Goal: Transaction & Acquisition: Purchase product/service

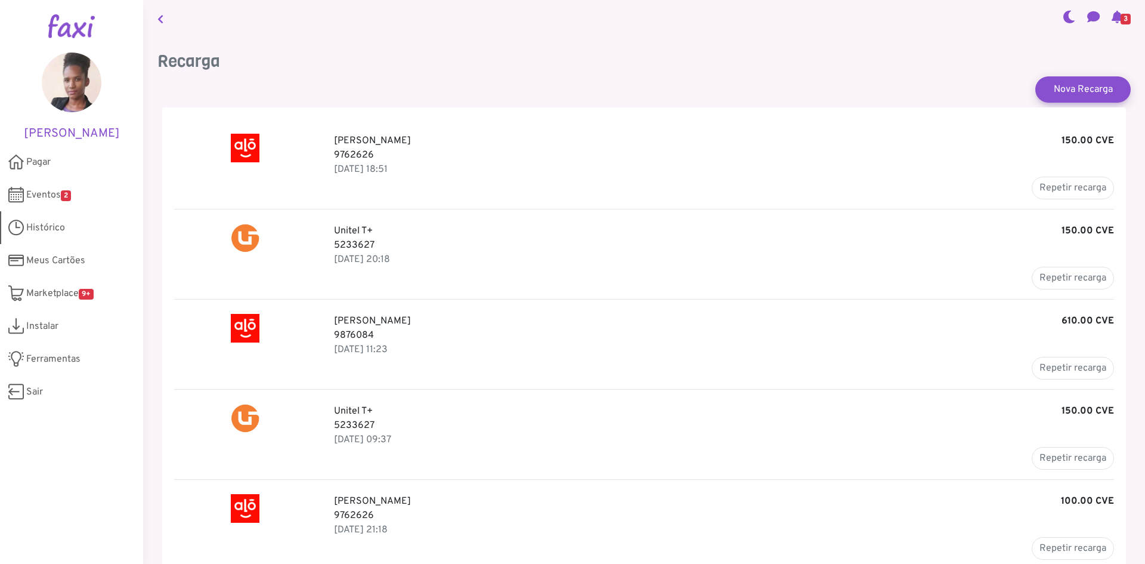
click at [58, 226] on span "Histórico" at bounding box center [45, 228] width 39 height 14
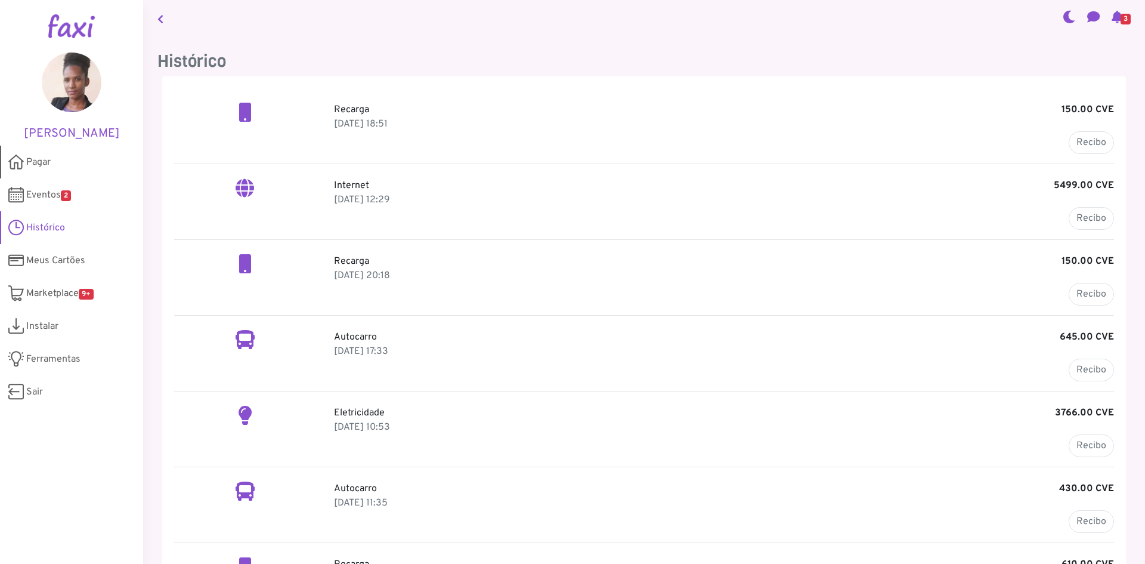
click at [43, 159] on span "Pagar" at bounding box center [38, 162] width 24 height 14
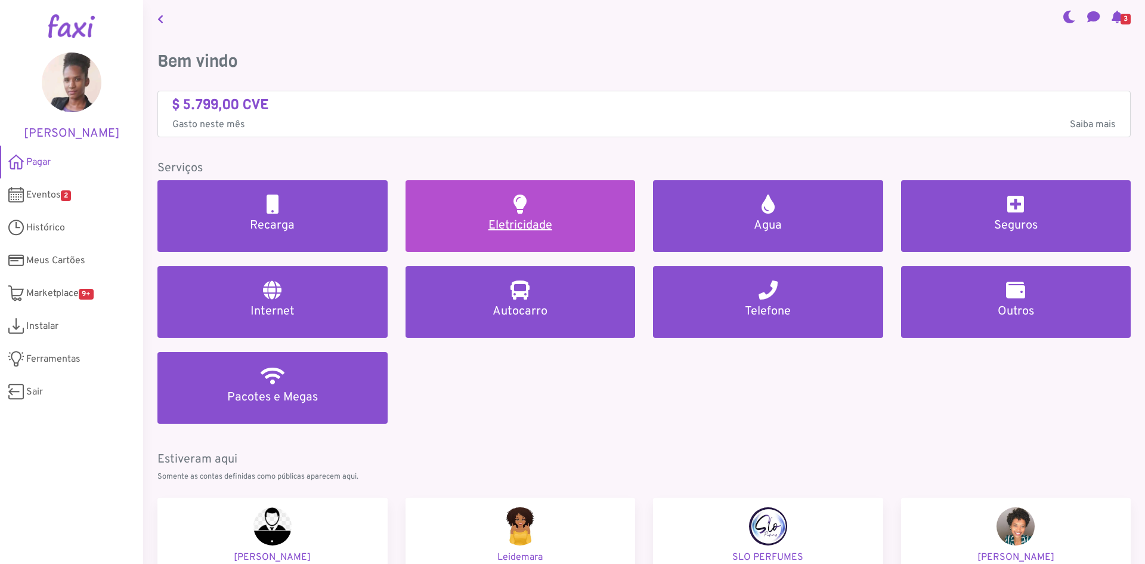
click at [536, 226] on h5 "Eletricidade" at bounding box center [521, 225] width 202 height 14
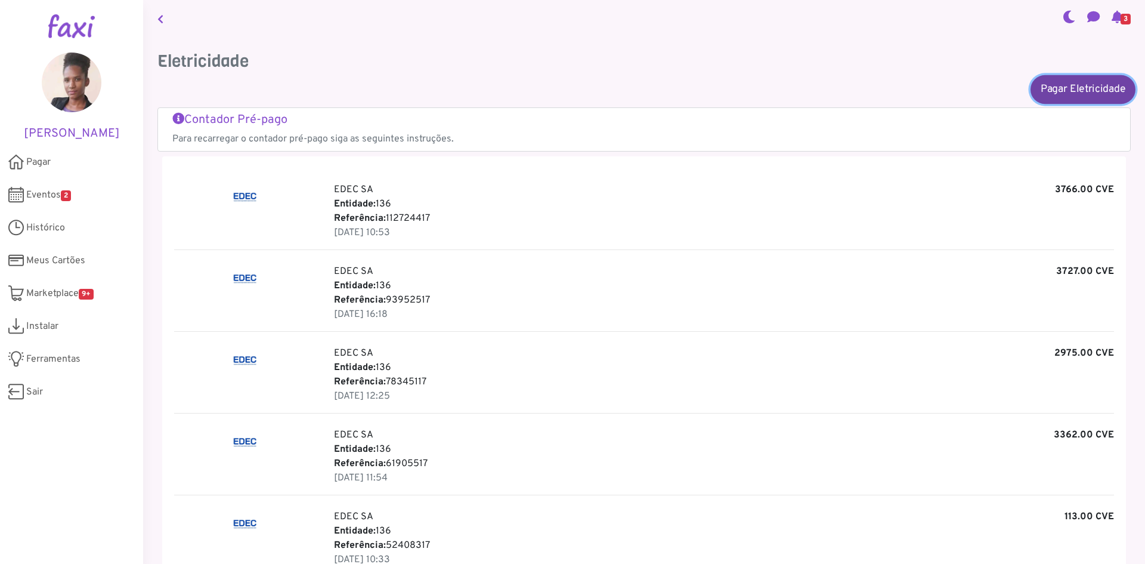
click at [1063, 91] on link "Pagar Eletricidade" at bounding box center [1083, 89] width 105 height 29
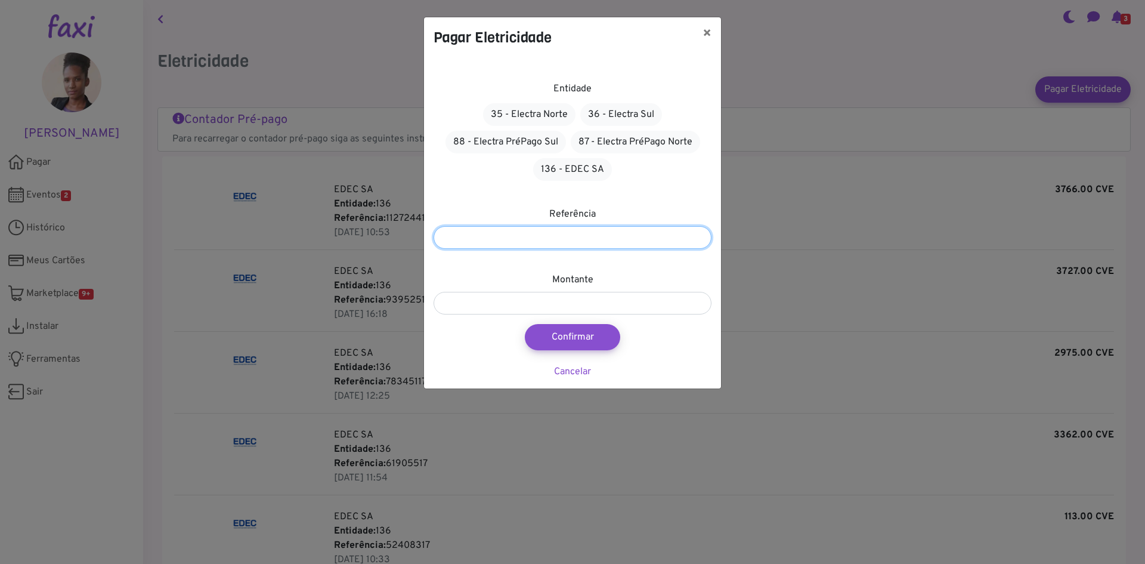
paste input "*********"
type input "*********"
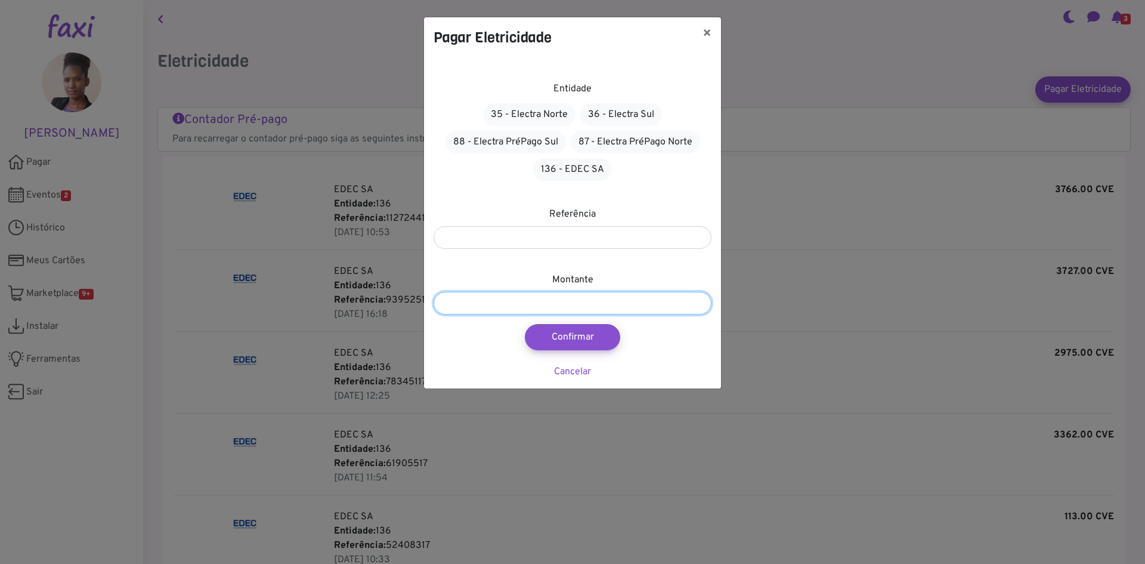
click at [516, 301] on input "number" at bounding box center [573, 303] width 278 height 23
type input "****"
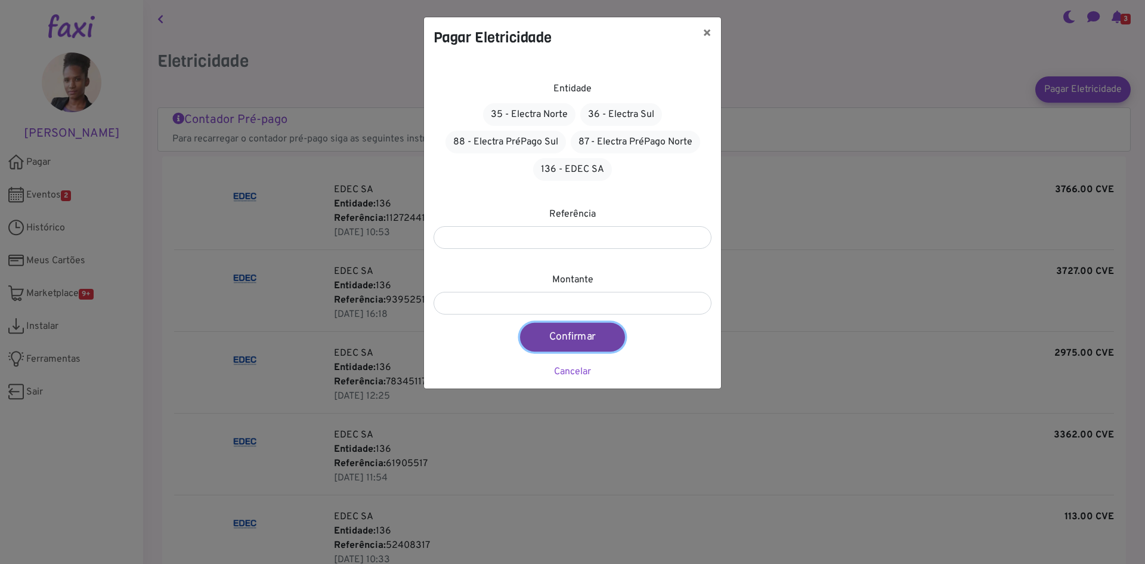
click at [577, 333] on button "Confirmar" at bounding box center [572, 337] width 105 height 29
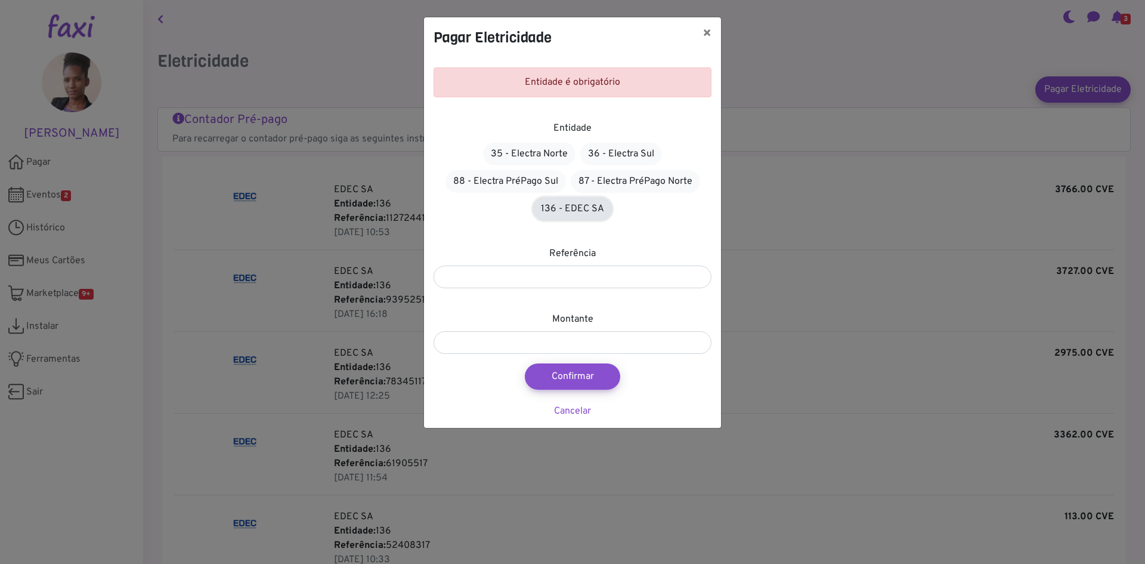
click at [592, 209] on link "136 - EDEC SA" at bounding box center [572, 208] width 79 height 23
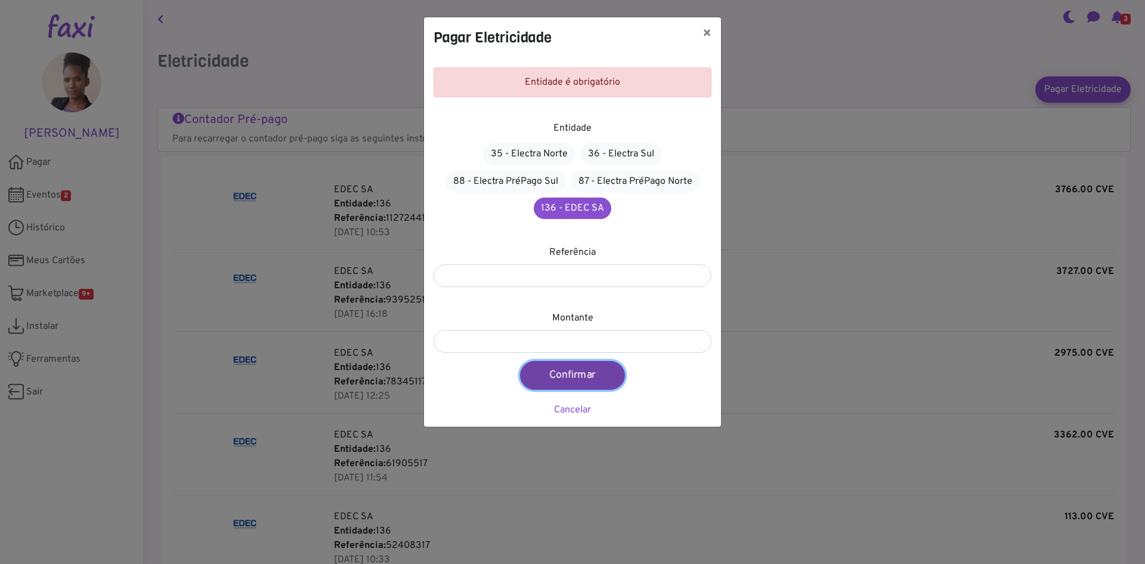
click at [576, 376] on button "Confirmar" at bounding box center [572, 375] width 105 height 29
type input "****"
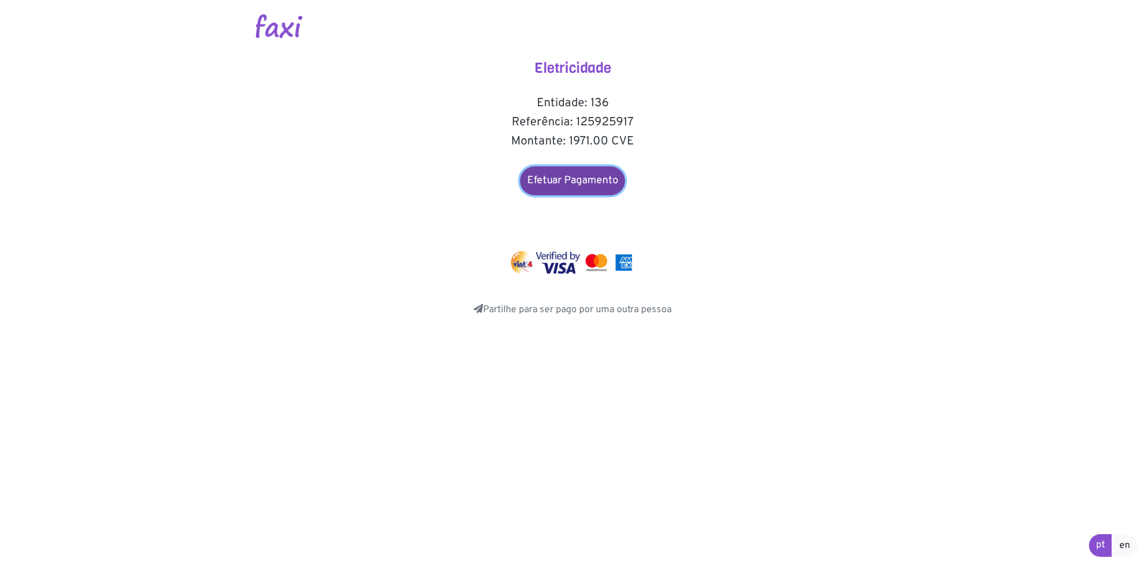
click at [570, 179] on link "Efetuar Pagamento" at bounding box center [572, 180] width 105 height 29
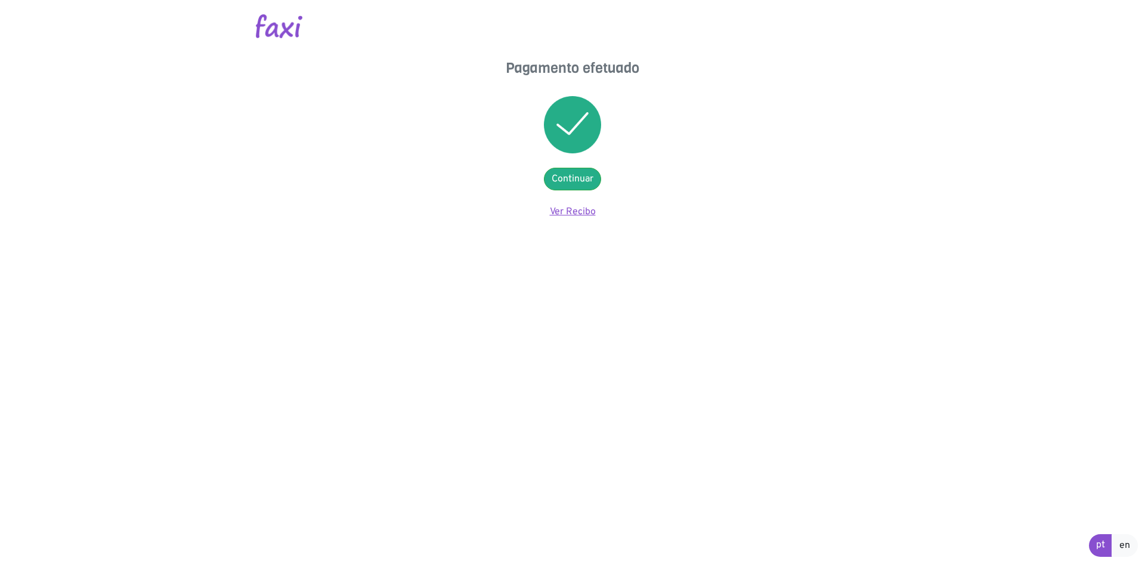
click at [581, 210] on link "Ver Recibo" at bounding box center [573, 212] width 46 height 12
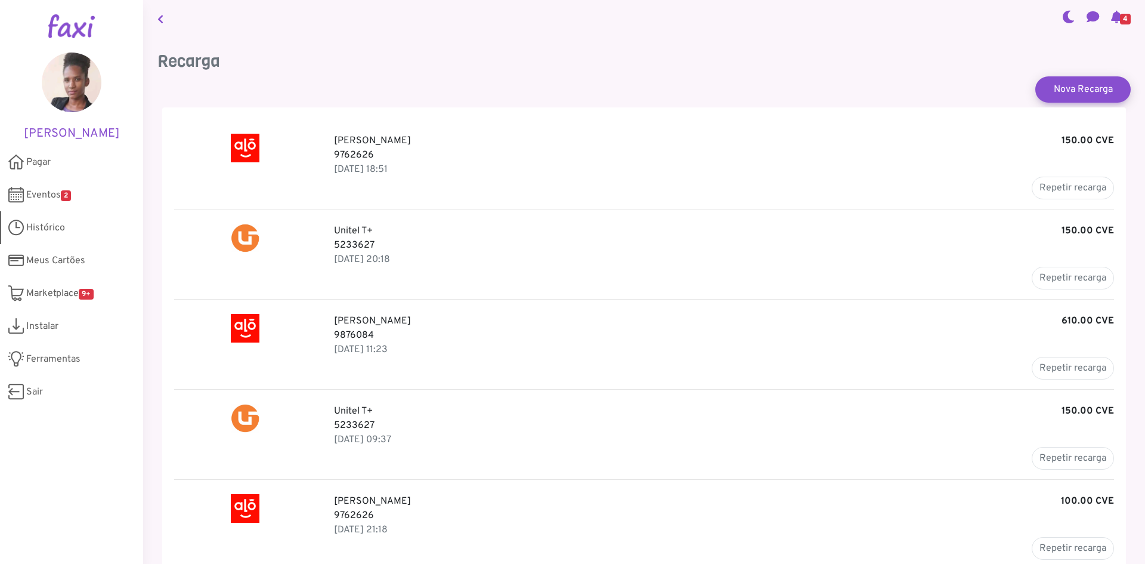
click at [47, 231] on span "Histórico" at bounding box center [45, 228] width 39 height 14
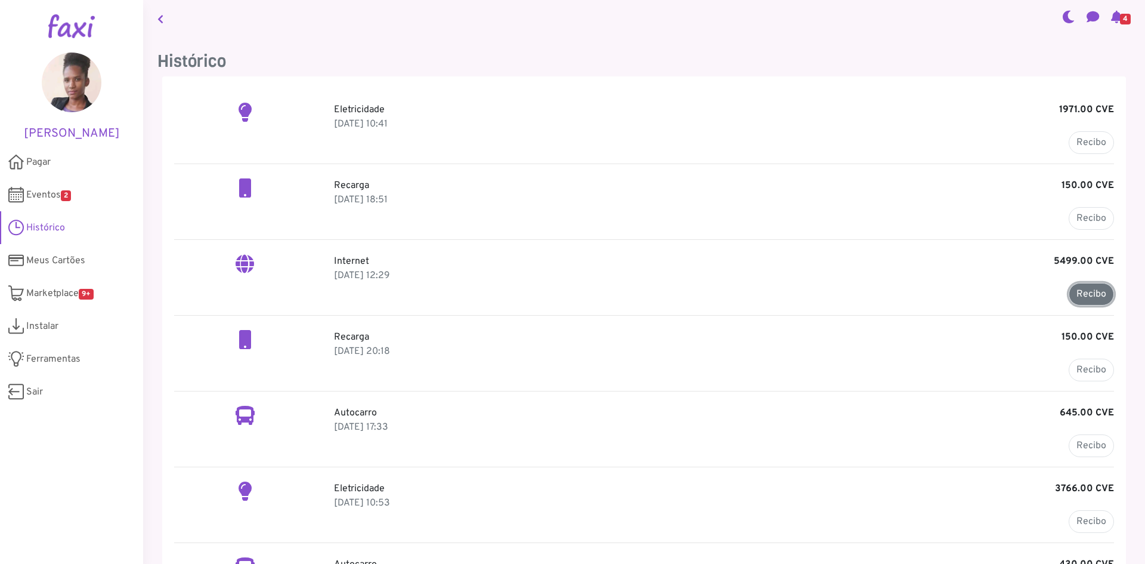
click at [1090, 289] on link "Recibo" at bounding box center [1091, 294] width 45 height 23
click at [1120, 19] on span "4" at bounding box center [1125, 19] width 11 height 11
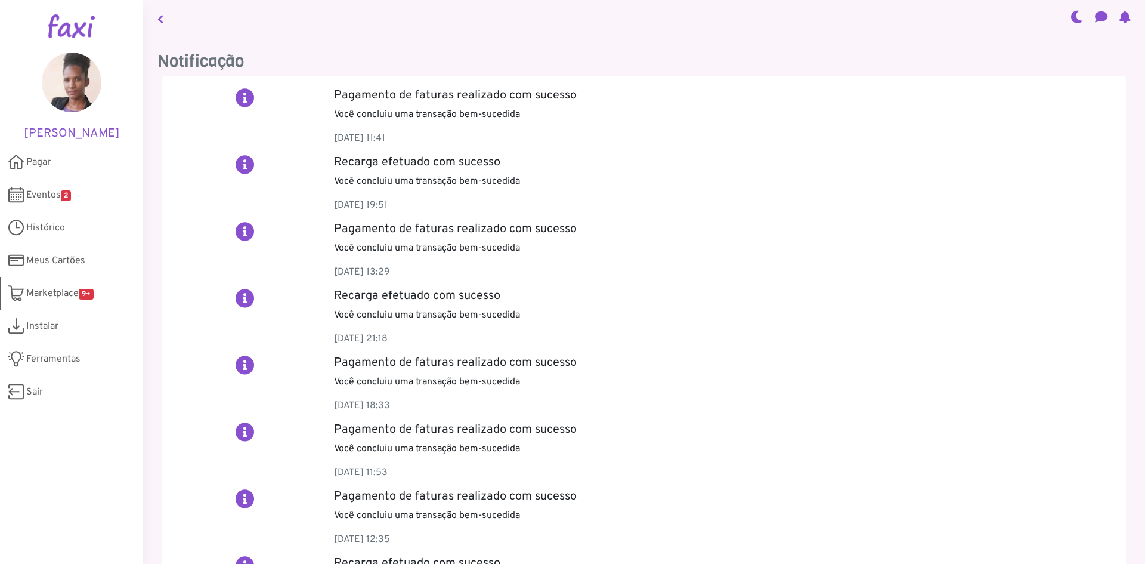
click at [60, 296] on span "Marketplace 9+" at bounding box center [59, 293] width 67 height 14
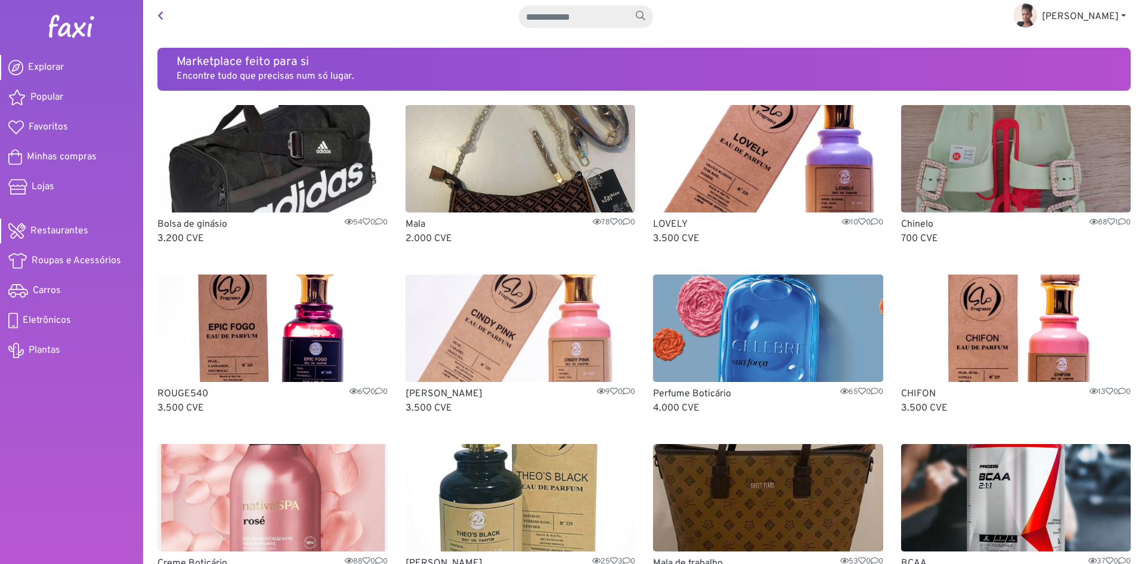
click at [64, 232] on span "Restaurantes" at bounding box center [59, 231] width 58 height 14
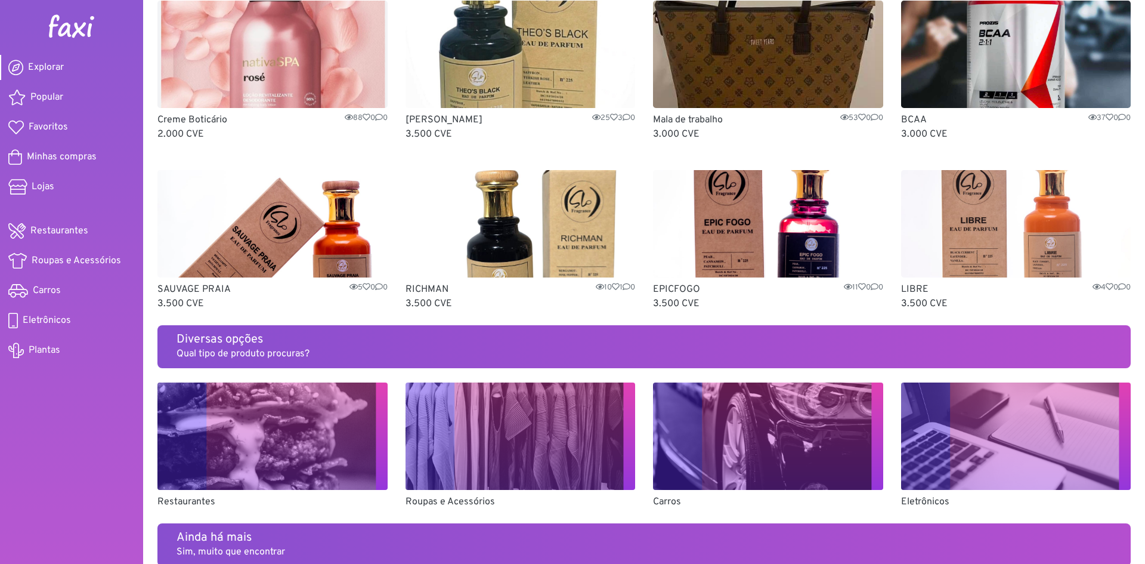
scroll to position [416, 0]
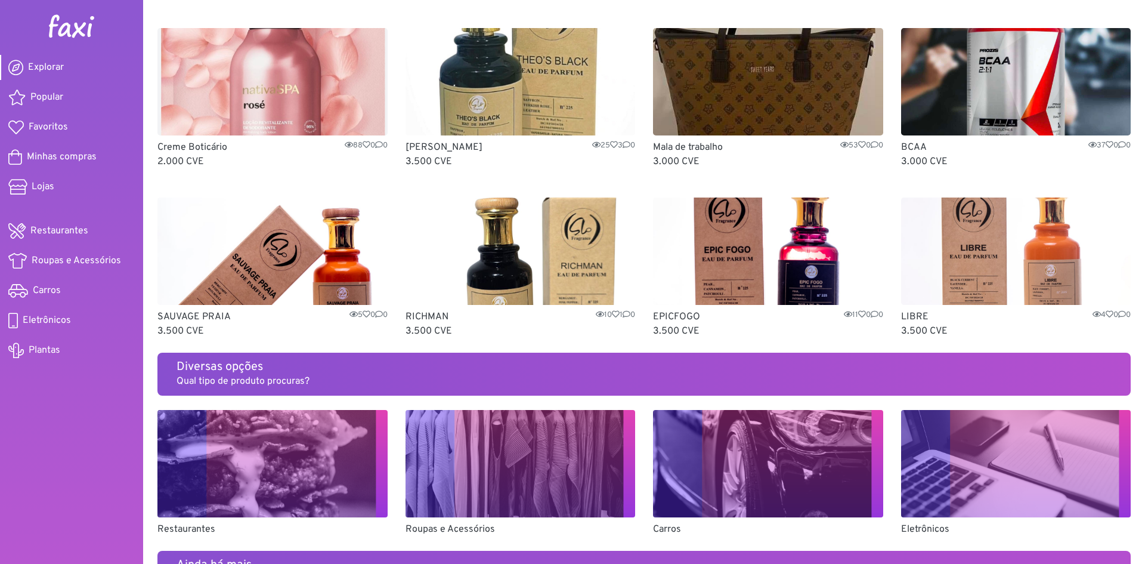
click at [556, 255] on img at bounding box center [521, 250] width 230 height 107
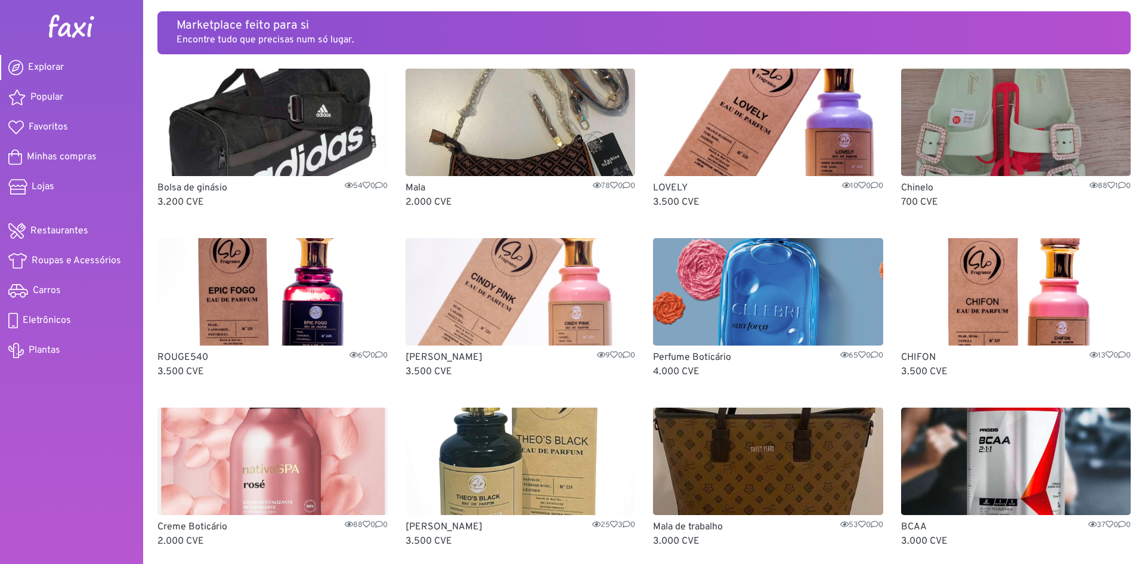
scroll to position [0, 0]
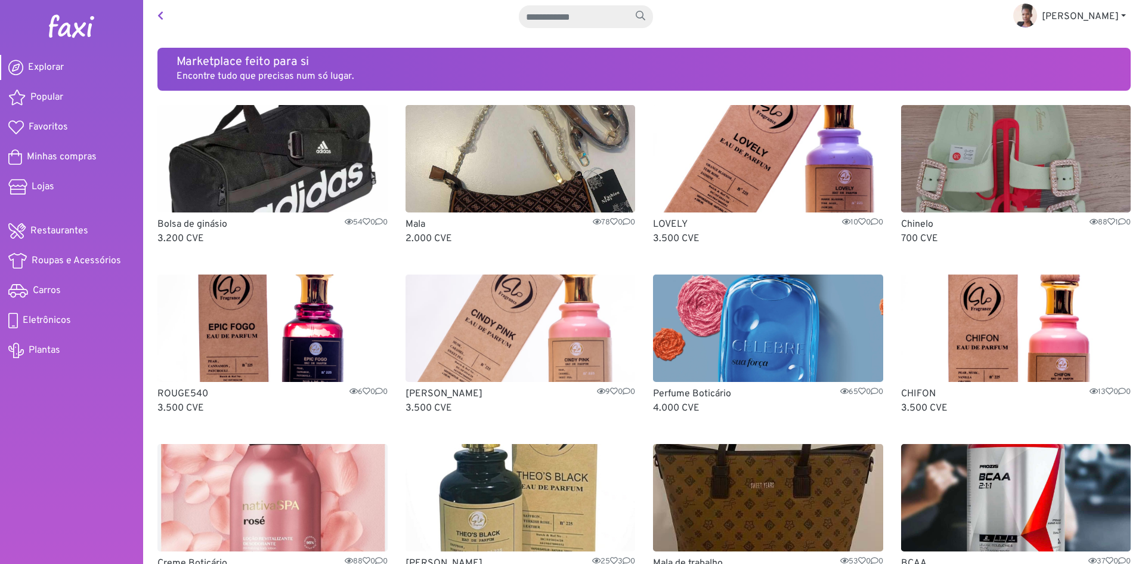
click at [525, 190] on img at bounding box center [521, 158] width 230 height 107
click at [687, 203] on img at bounding box center [768, 158] width 230 height 107
click at [1006, 153] on img at bounding box center [1016, 158] width 230 height 107
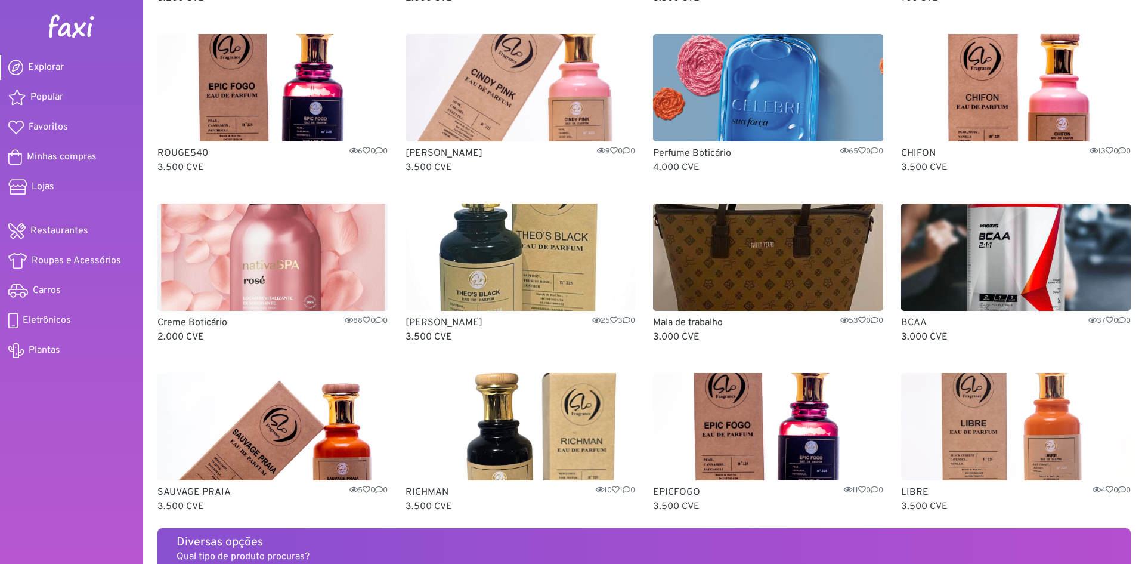
scroll to position [60, 0]
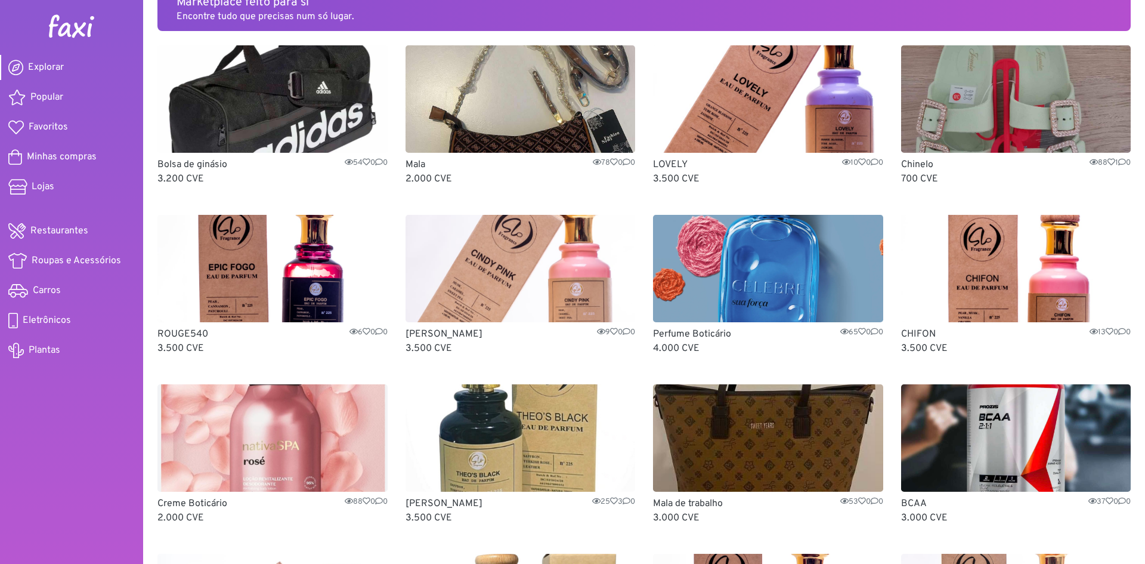
click at [933, 83] on img at bounding box center [1016, 98] width 230 height 107
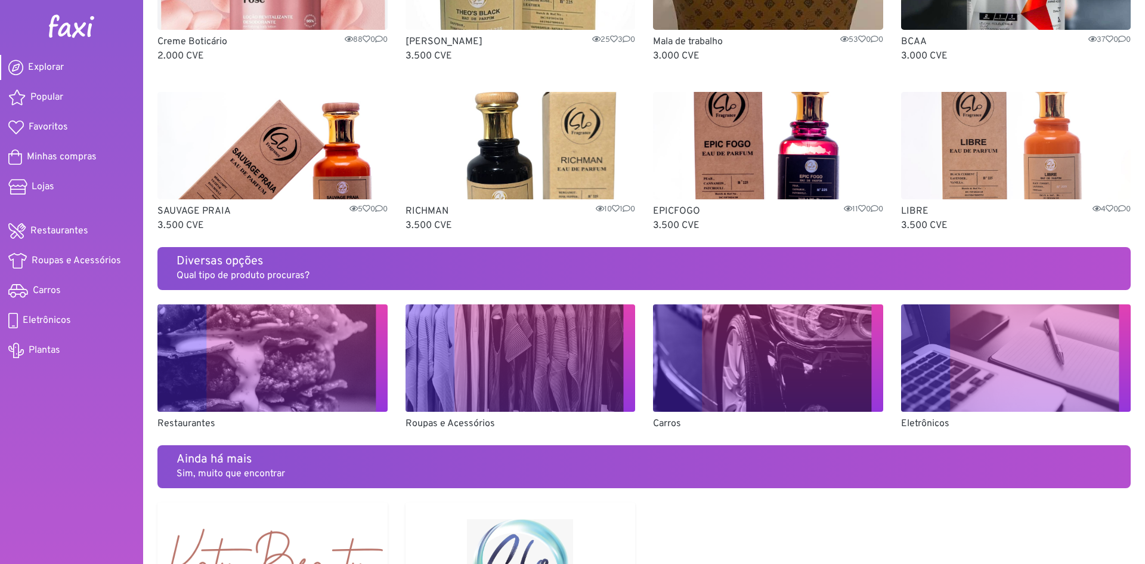
scroll to position [714, 0]
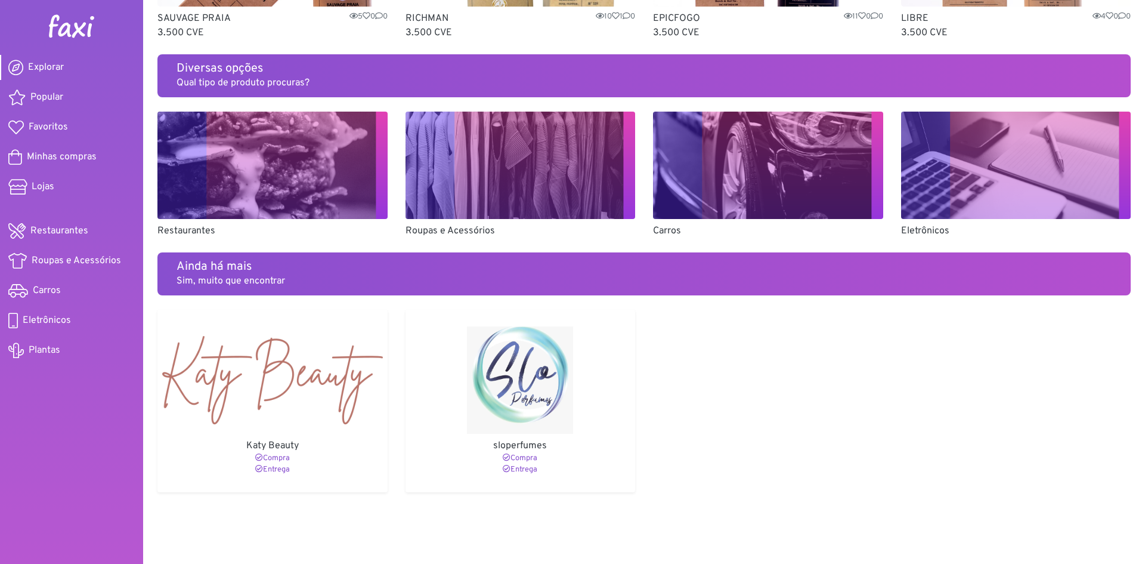
click at [493, 150] on img at bounding box center [521, 165] width 230 height 107
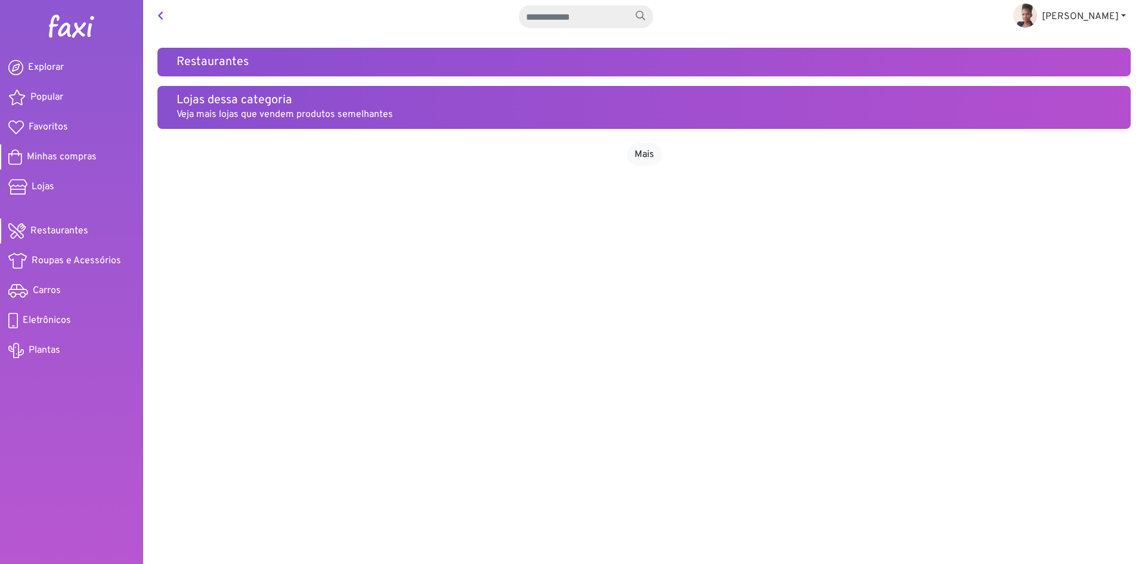
click at [49, 154] on span "Minhas compras" at bounding box center [62, 157] width 70 height 14
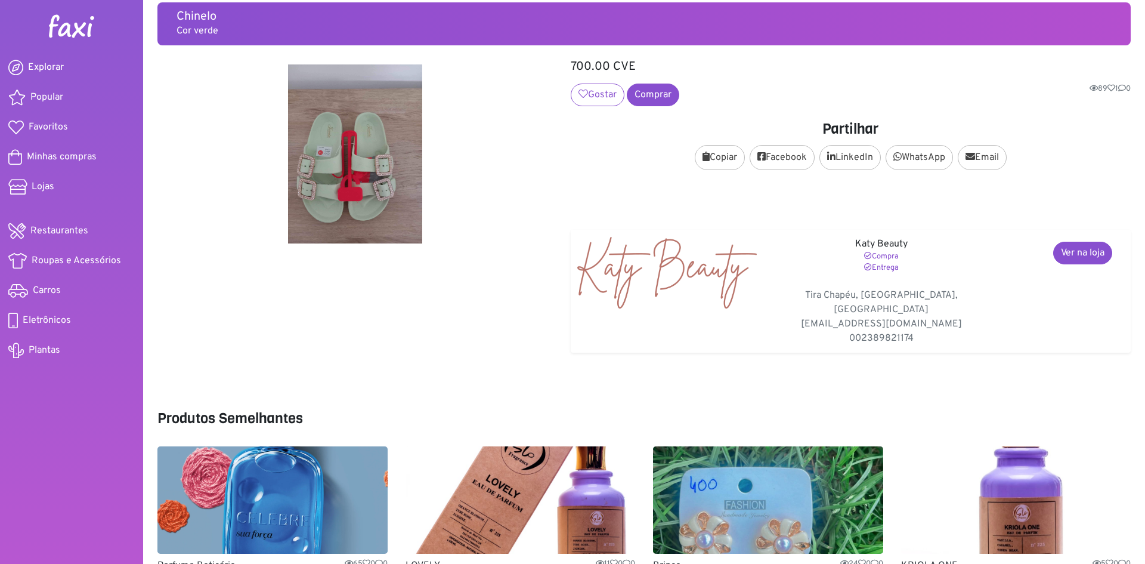
scroll to position [140, 0]
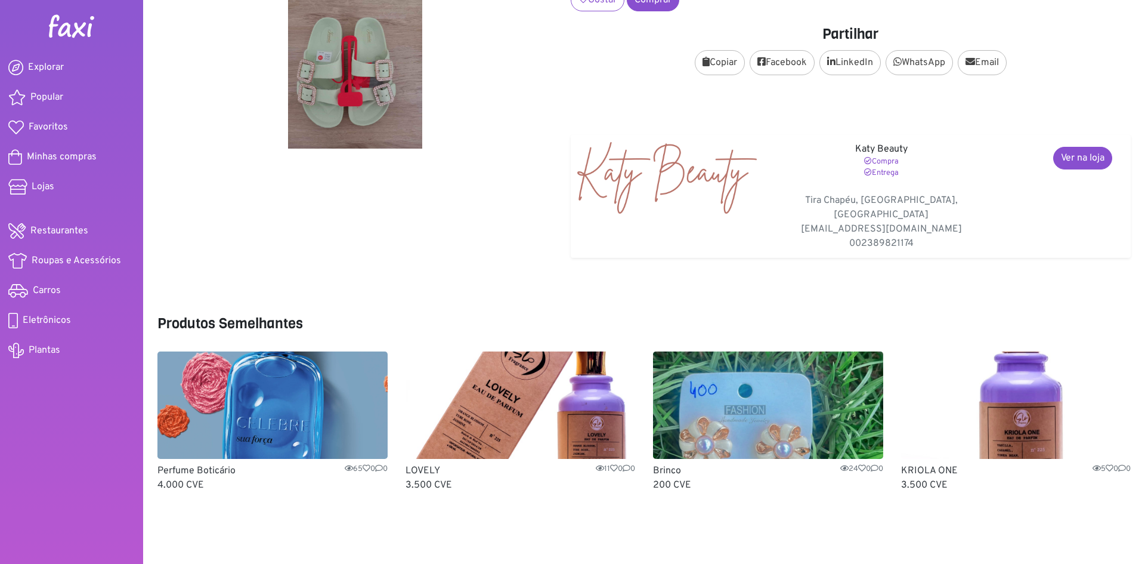
click at [267, 397] on img at bounding box center [272, 404] width 230 height 107
click at [705, 414] on img at bounding box center [768, 404] width 230 height 107
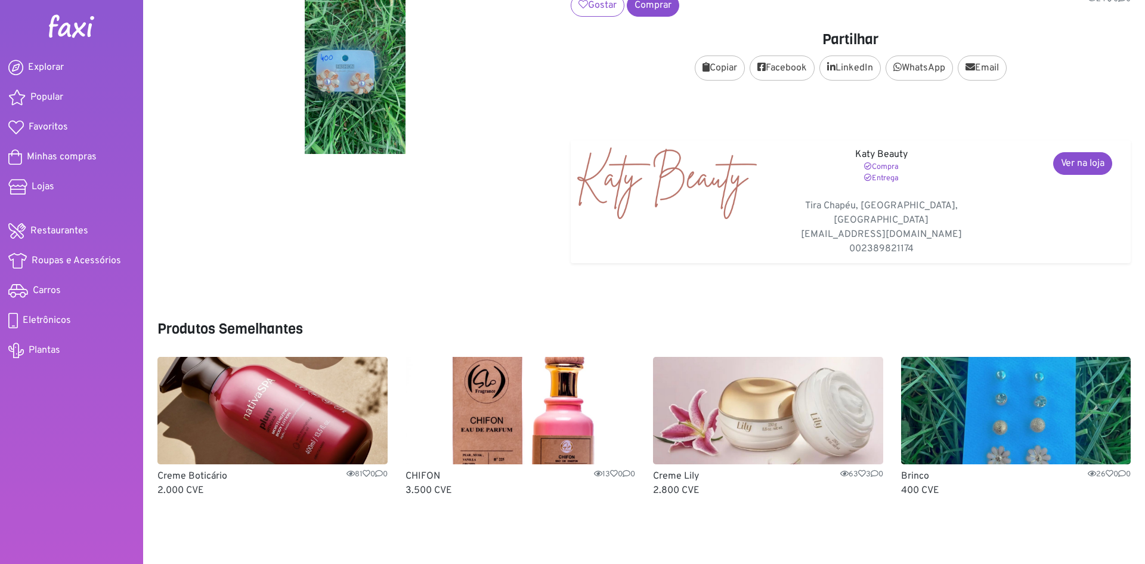
scroll to position [126, 0]
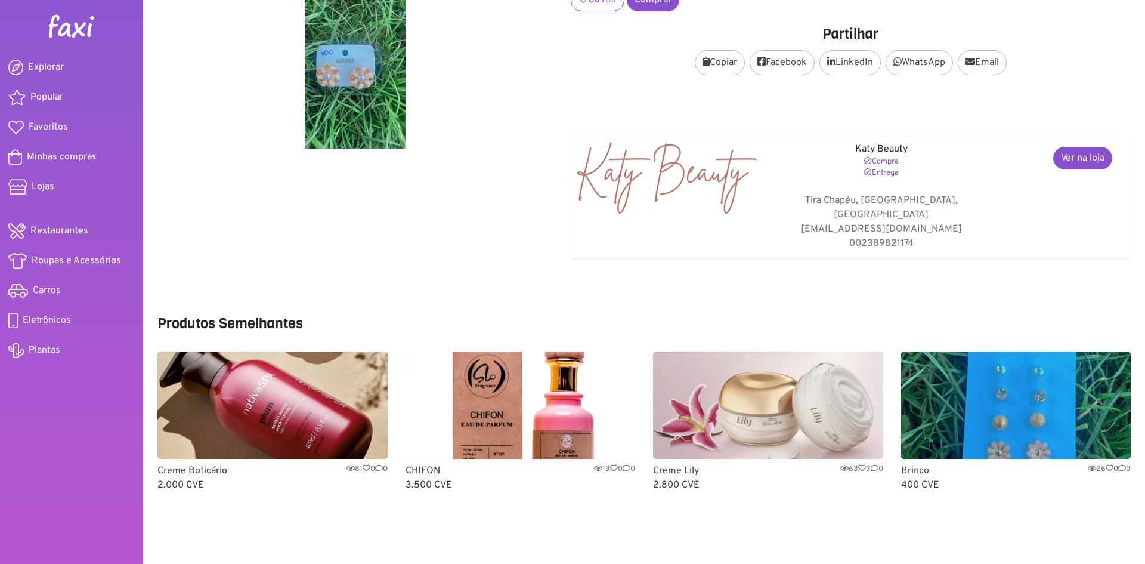
click at [796, 417] on img at bounding box center [768, 404] width 230 height 107
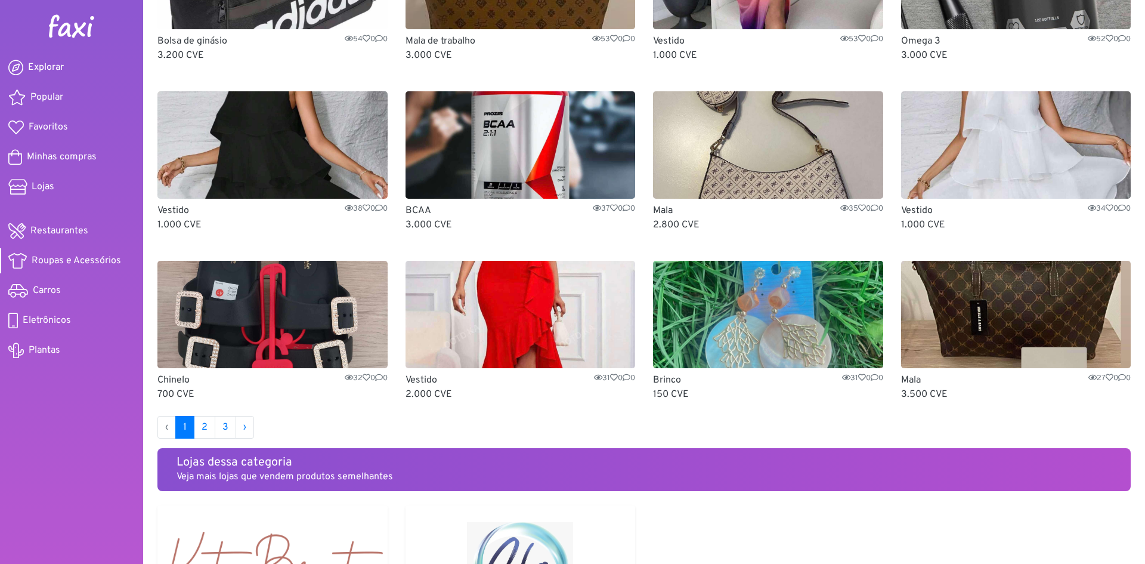
scroll to position [506, 0]
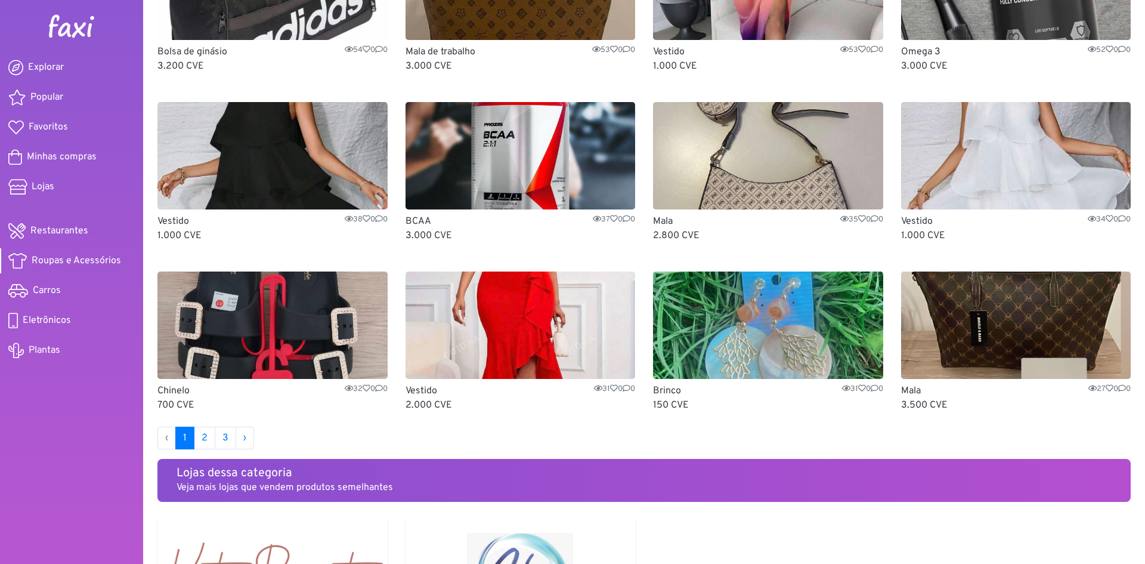
click at [991, 315] on img at bounding box center [1016, 324] width 230 height 107
click at [530, 175] on img at bounding box center [521, 155] width 230 height 107
click at [270, 164] on img at bounding box center [272, 155] width 230 height 107
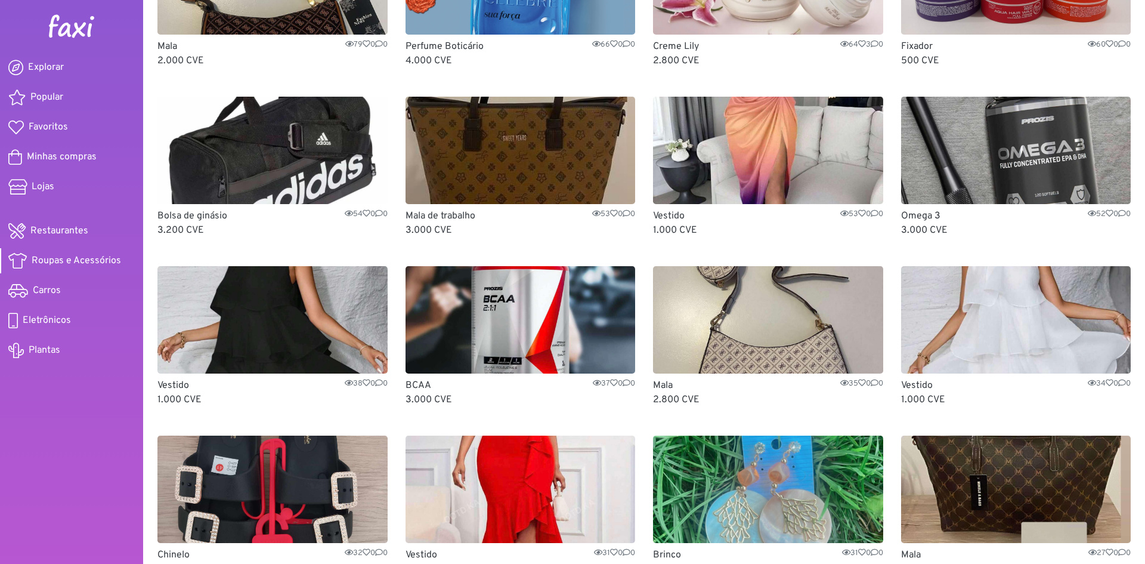
scroll to position [327, 0]
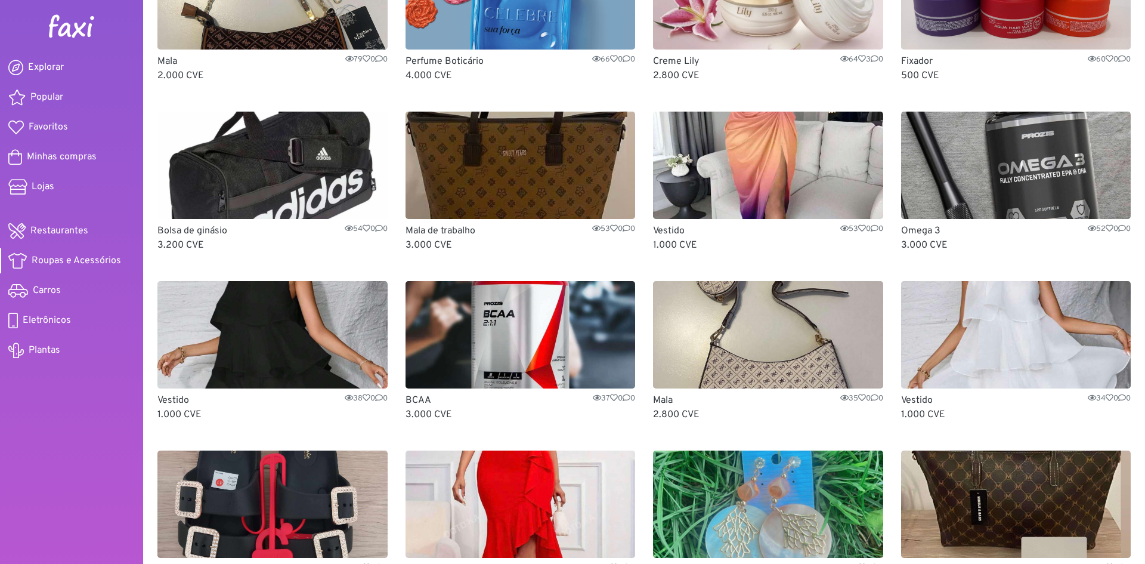
click at [754, 122] on img at bounding box center [768, 165] width 230 height 107
click at [528, 165] on img at bounding box center [521, 165] width 230 height 107
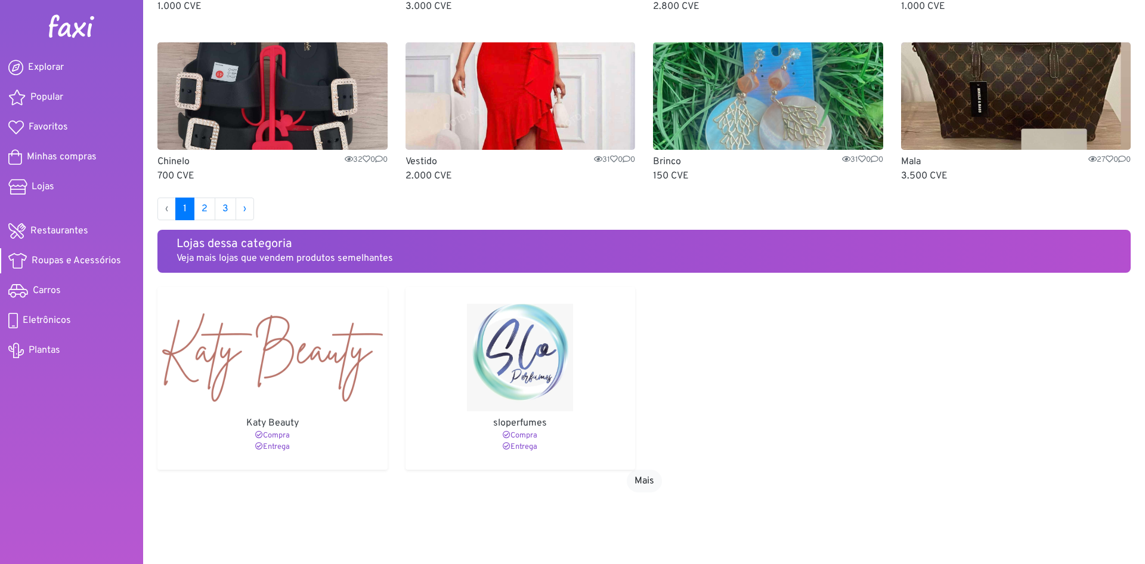
scroll to position [745, 0]
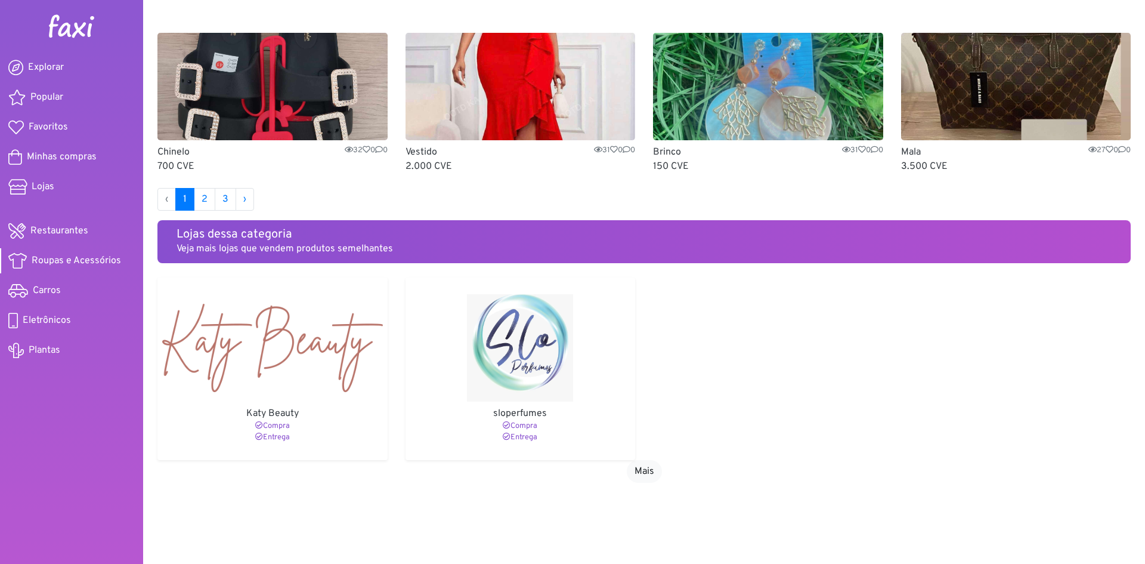
click at [530, 413] on p "sloperfumes" at bounding box center [520, 413] width 221 height 14
